Goal: Find specific page/section: Find specific page/section

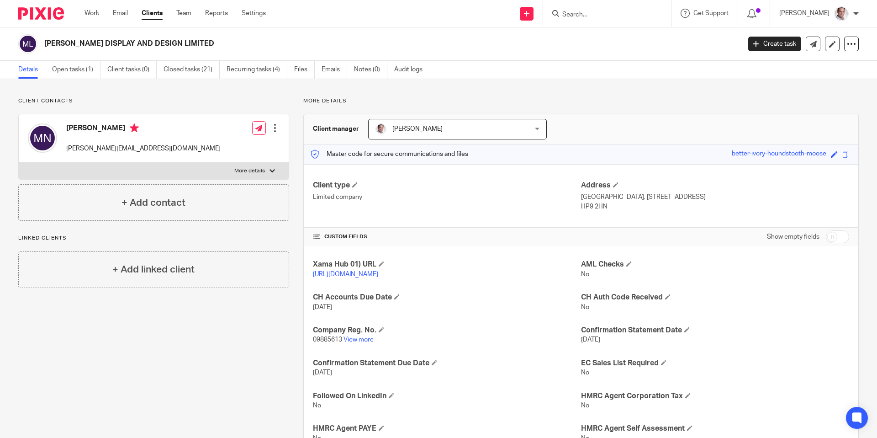
click at [599, 15] on input "Search" at bounding box center [602, 15] width 82 height 8
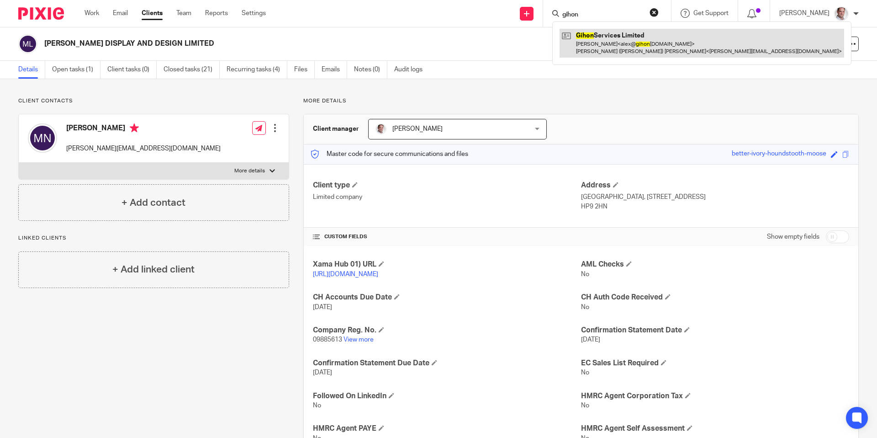
type input "gihon"
click at [620, 34] on link at bounding box center [702, 43] width 285 height 28
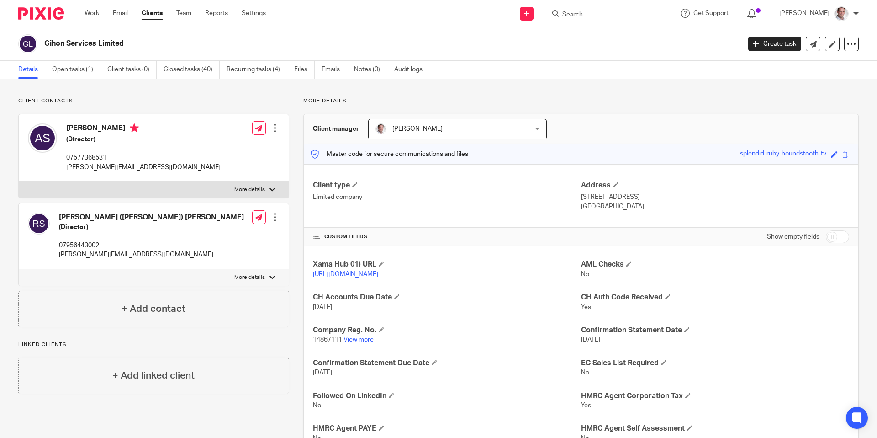
click at [795, 156] on div "splendid-ruby-houndstooth-tv" at bounding box center [783, 154] width 86 height 11
click at [797, 152] on div "splendid-ruby-houndstooth-tv" at bounding box center [783, 154] width 86 height 11
click at [845, 154] on span at bounding box center [845, 154] width 7 height 7
